Goal: Task Accomplishment & Management: Manage account settings

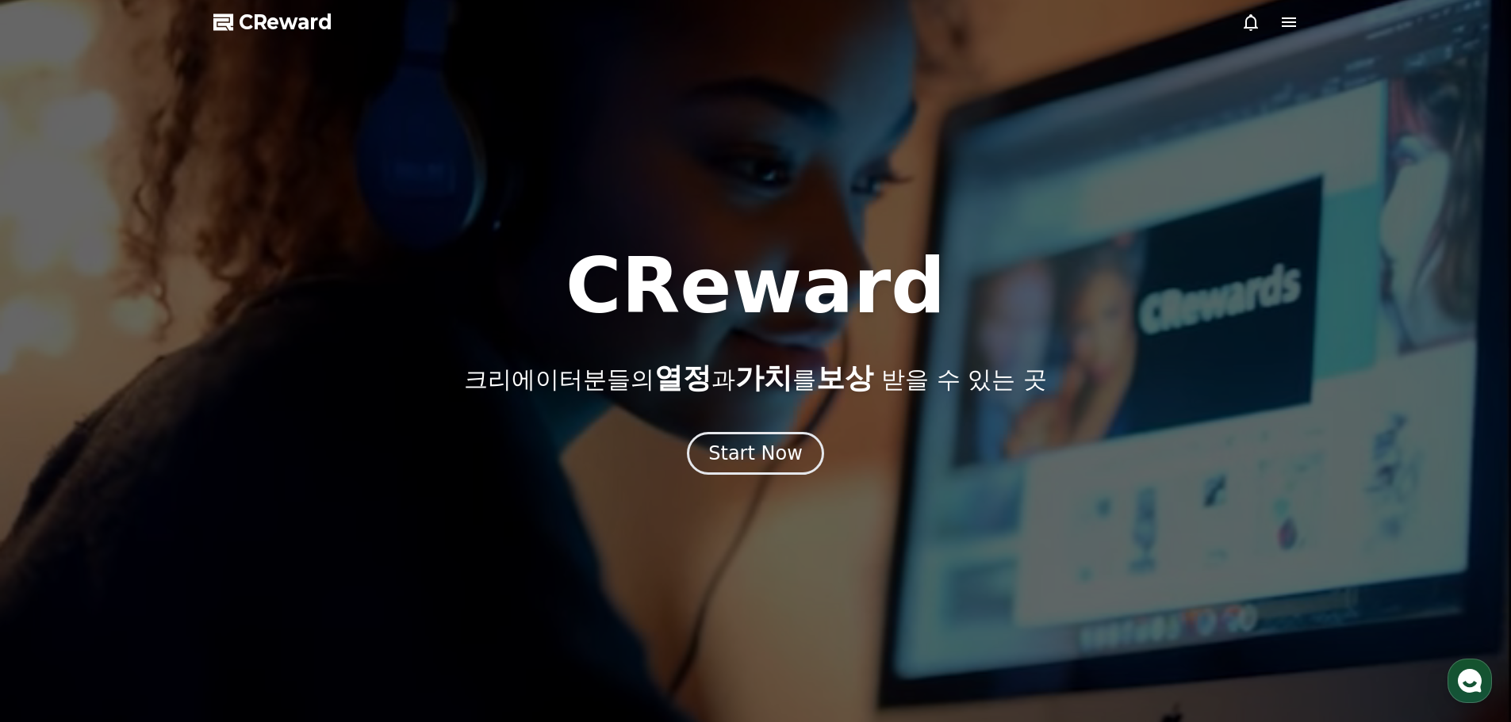
click at [1295, 25] on icon at bounding box center [1288, 22] width 19 height 19
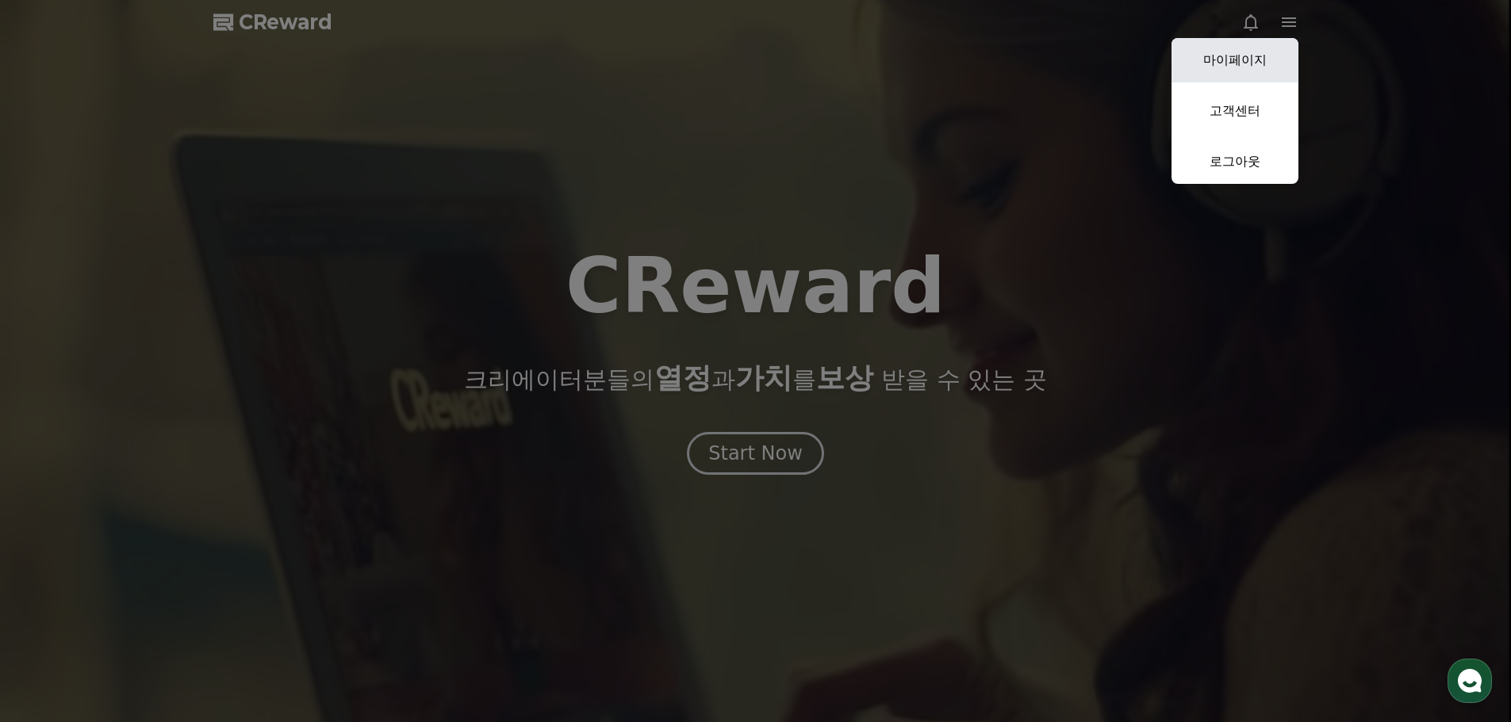
click at [1227, 68] on link "마이페이지" at bounding box center [1234, 60] width 127 height 44
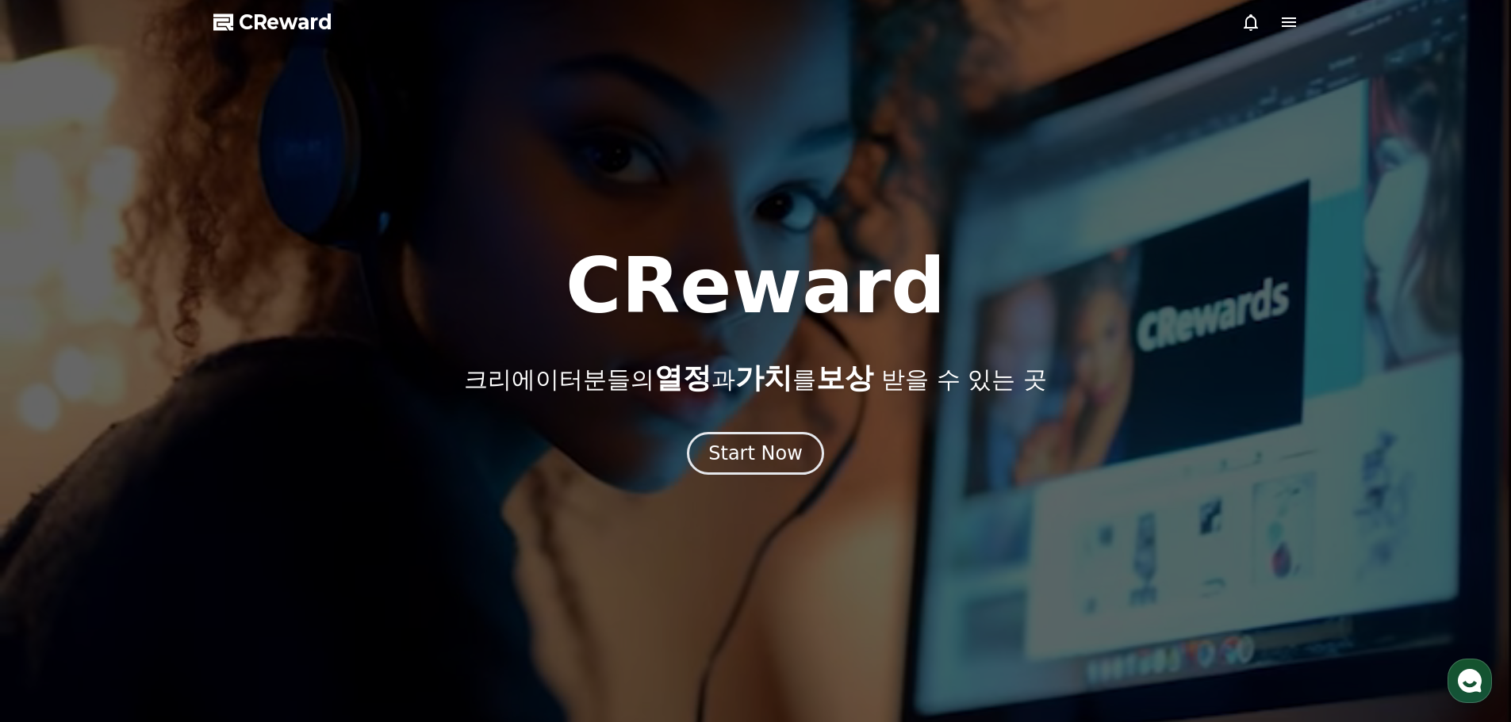
select select "**********"
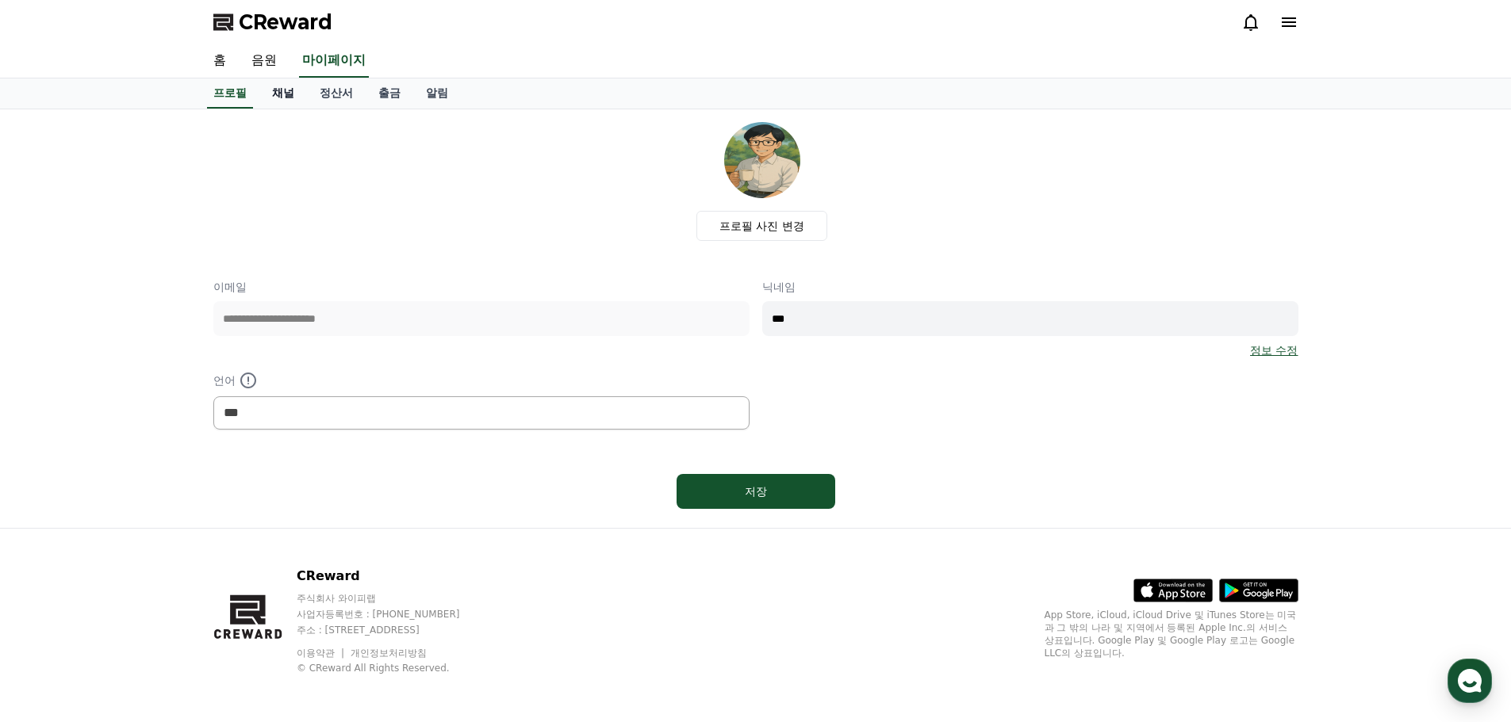
click at [286, 96] on link "채널" at bounding box center [283, 94] width 48 height 30
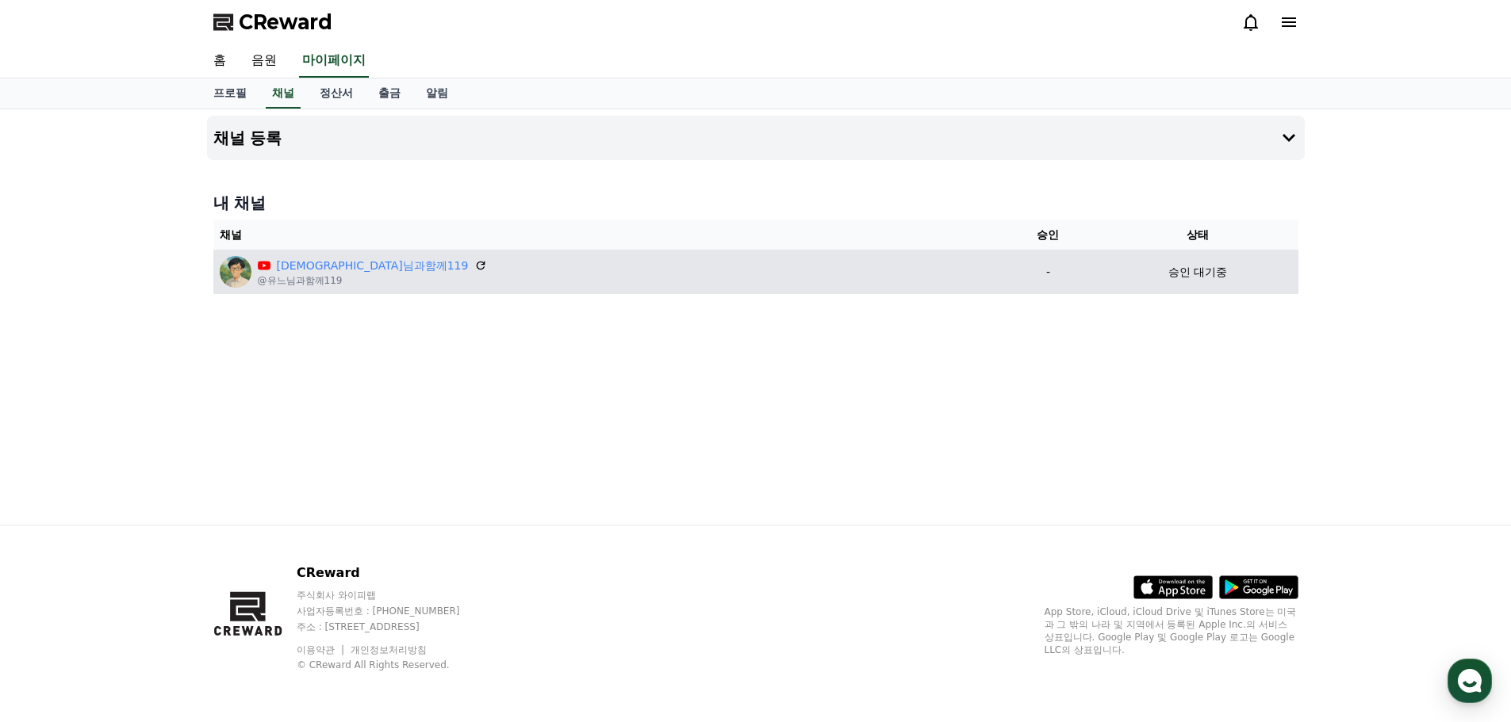
click at [1174, 285] on td "승인 대기중" at bounding box center [1197, 272] width 201 height 44
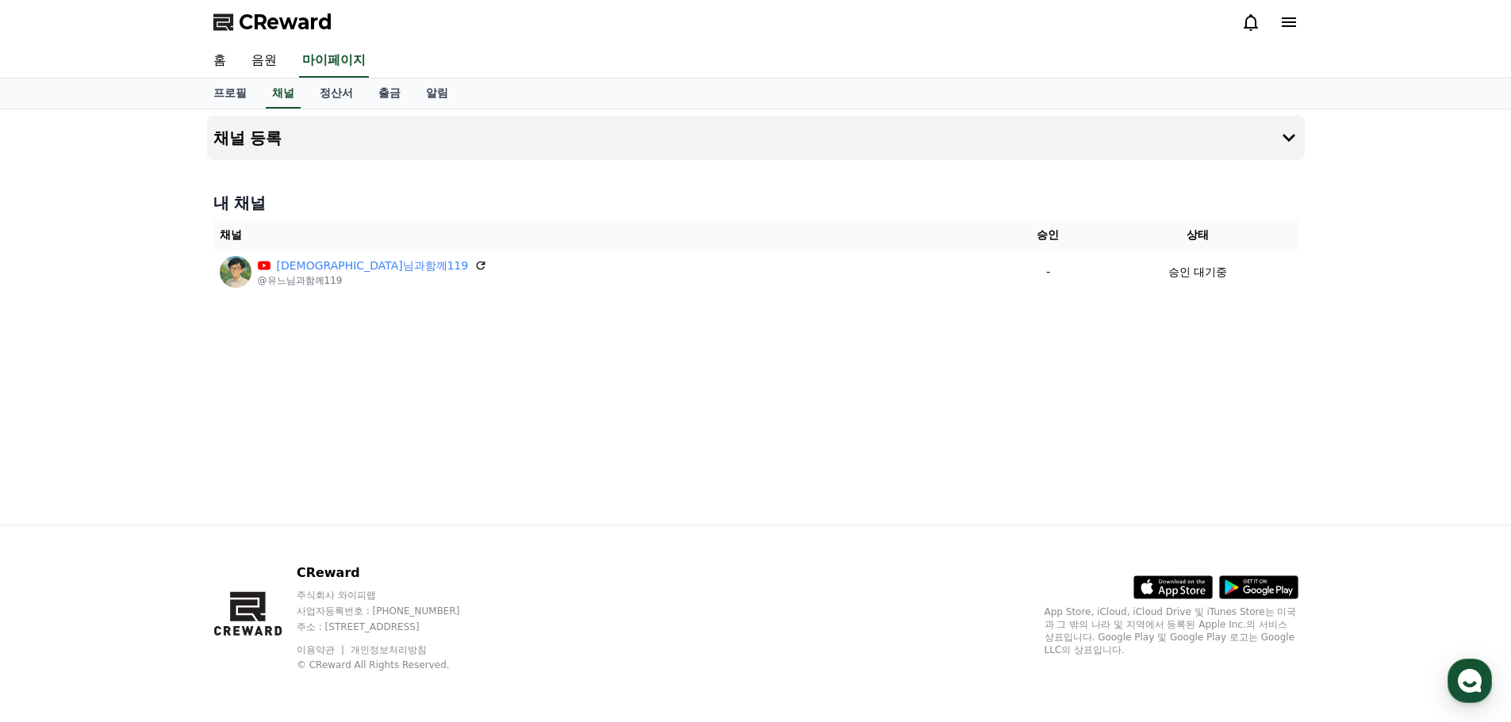
click at [804, 388] on div "채널 등록 내 채널 채널 승인 상태 유느님과함께119 @유느님과함께119 - 승인 대기중" at bounding box center [756, 317] width 1110 height 416
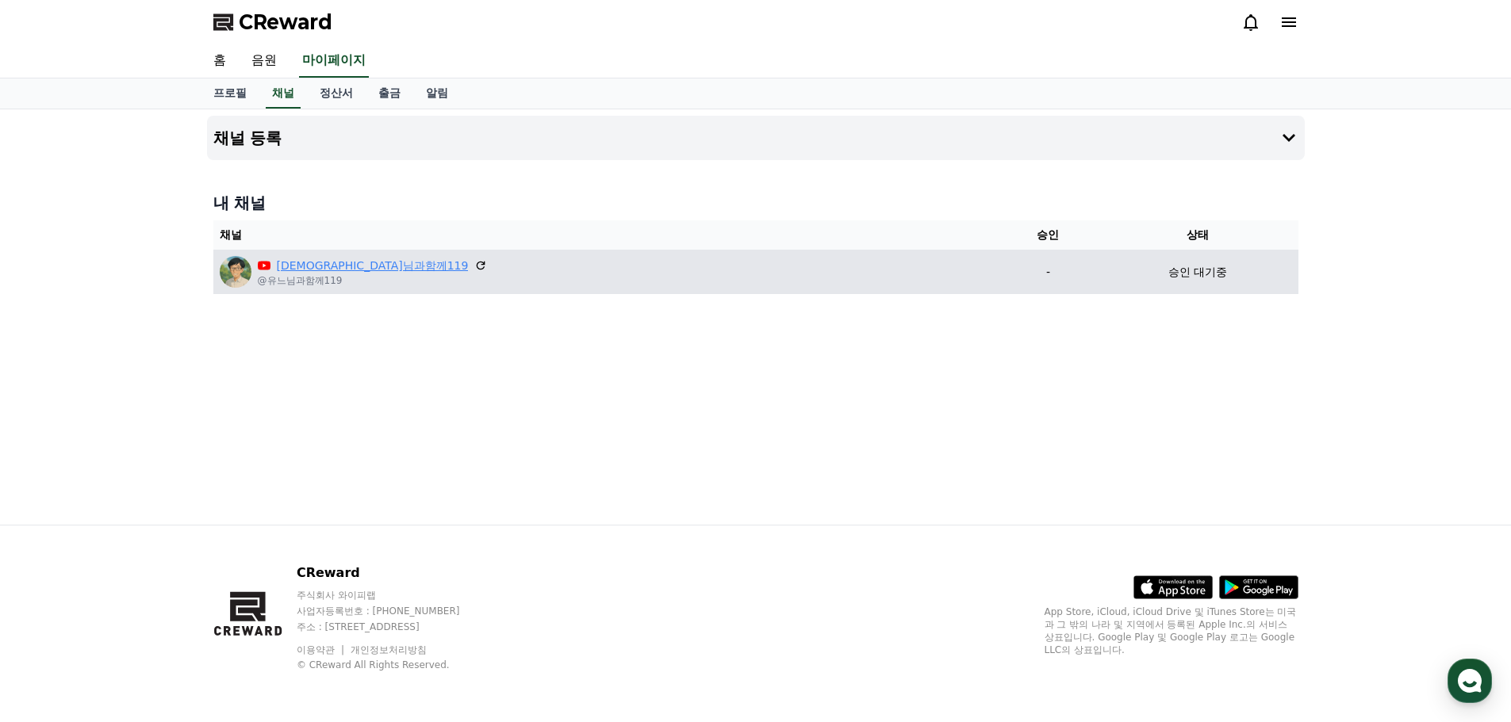
click at [322, 273] on link "[DEMOGRAPHIC_DATA]님과함께119" at bounding box center [373, 266] width 192 height 17
click at [477, 263] on icon at bounding box center [482, 266] width 10 height 10
